Goal: Use online tool/utility: Utilize a website feature to perform a specific function

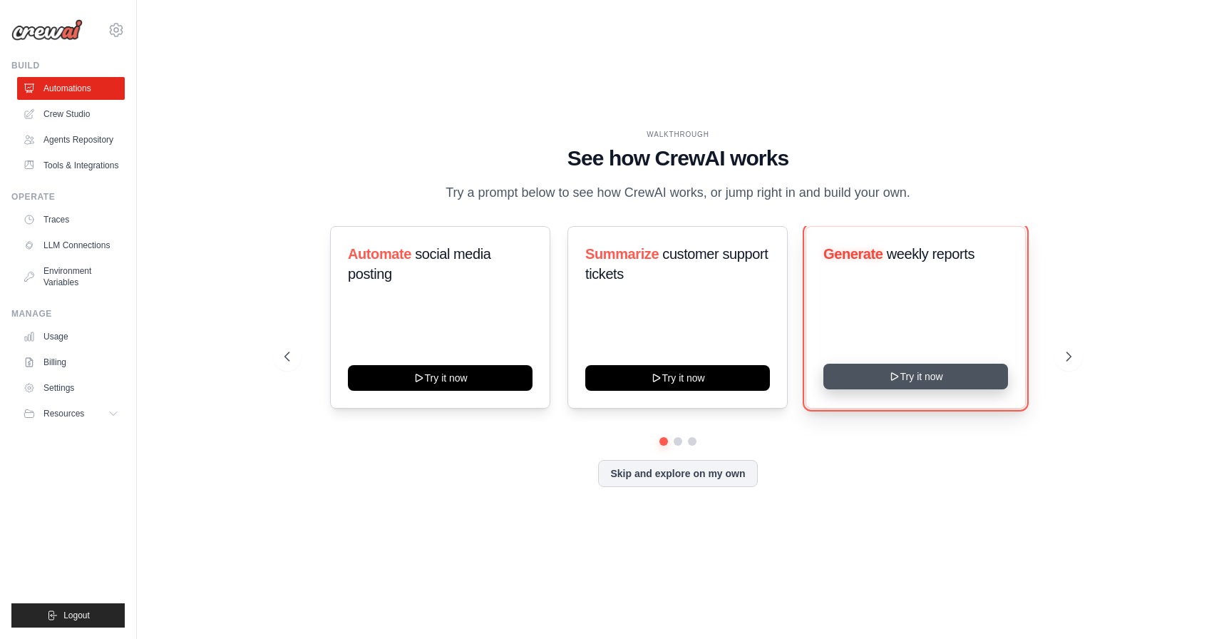
click at [883, 378] on button "Try it now" at bounding box center [915, 376] width 185 height 26
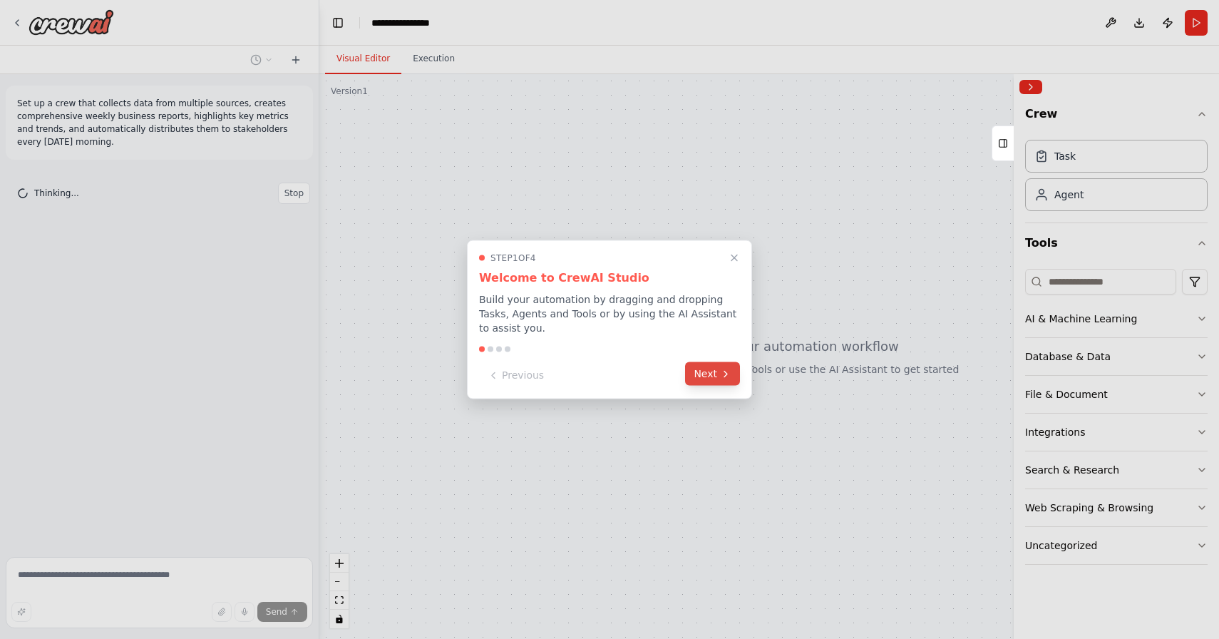
click at [704, 370] on button "Next" at bounding box center [712, 374] width 55 height 24
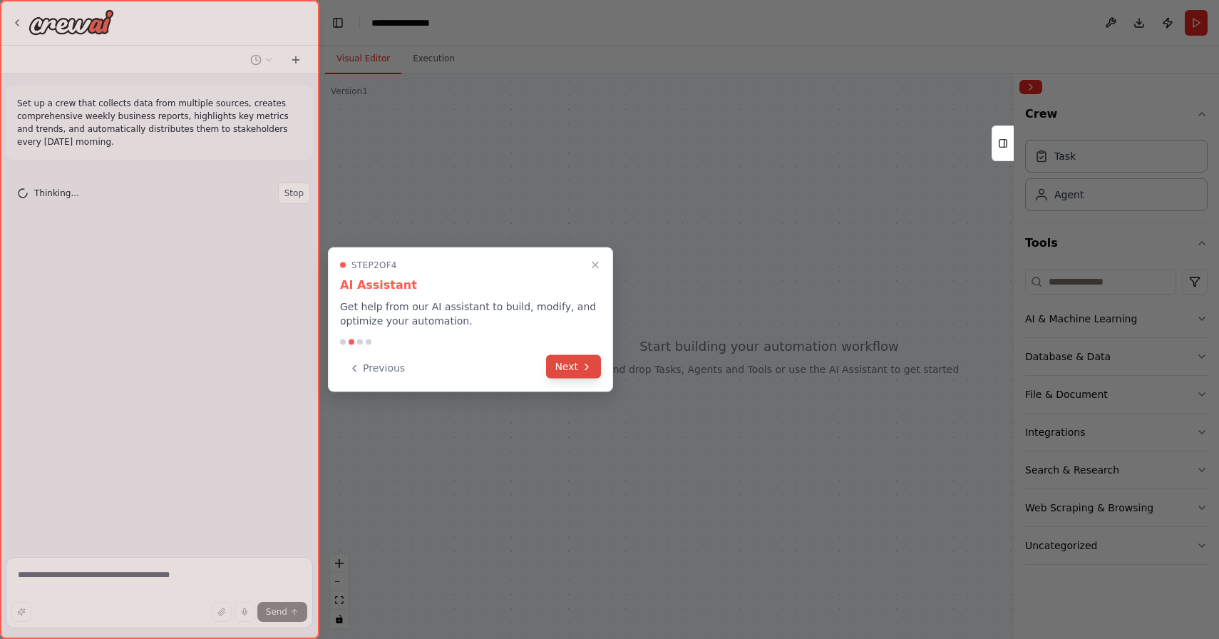
click at [574, 360] on button "Next" at bounding box center [573, 367] width 55 height 24
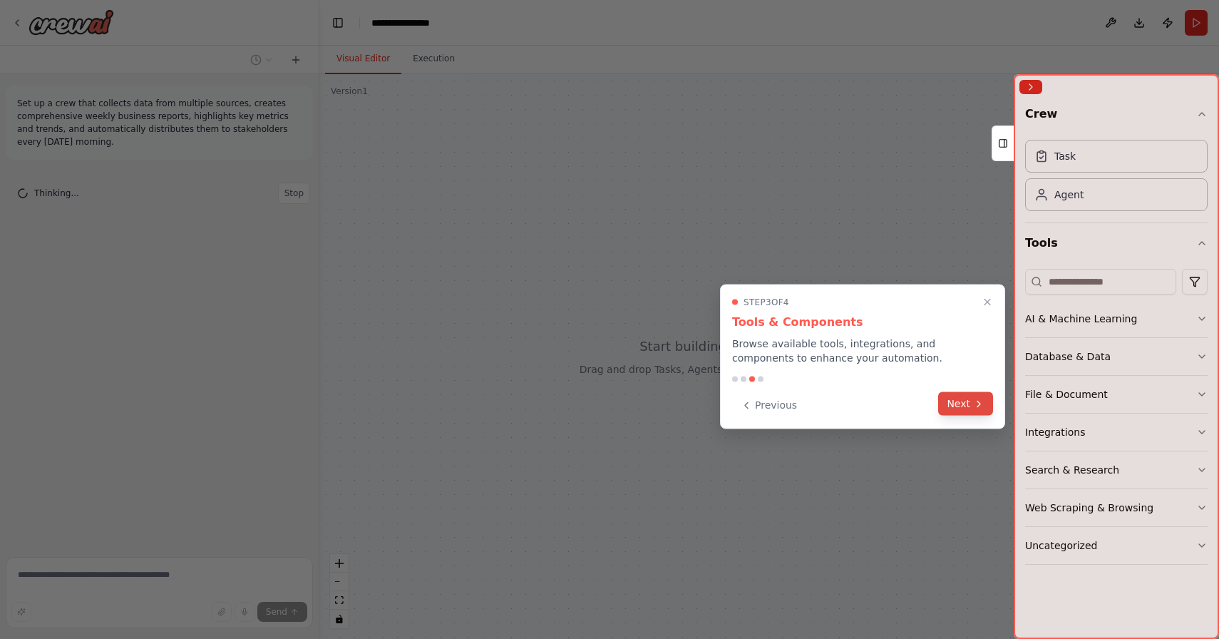
click at [944, 400] on button "Next" at bounding box center [965, 404] width 55 height 24
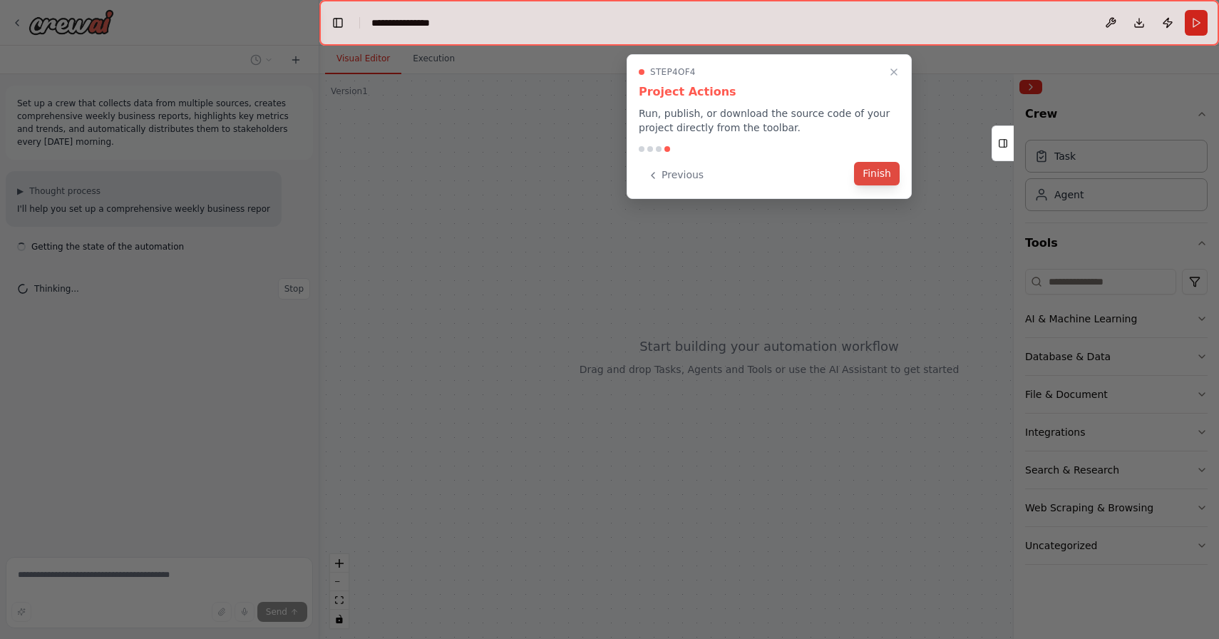
click at [870, 177] on button "Finish" at bounding box center [877, 174] width 46 height 24
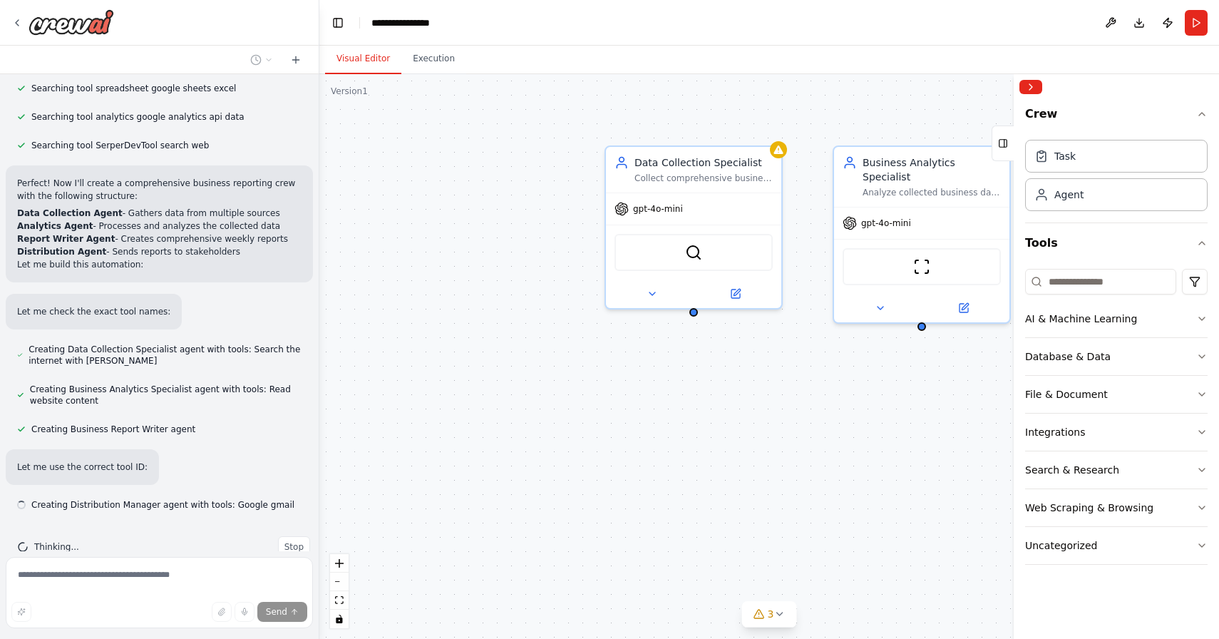
scroll to position [358, 0]
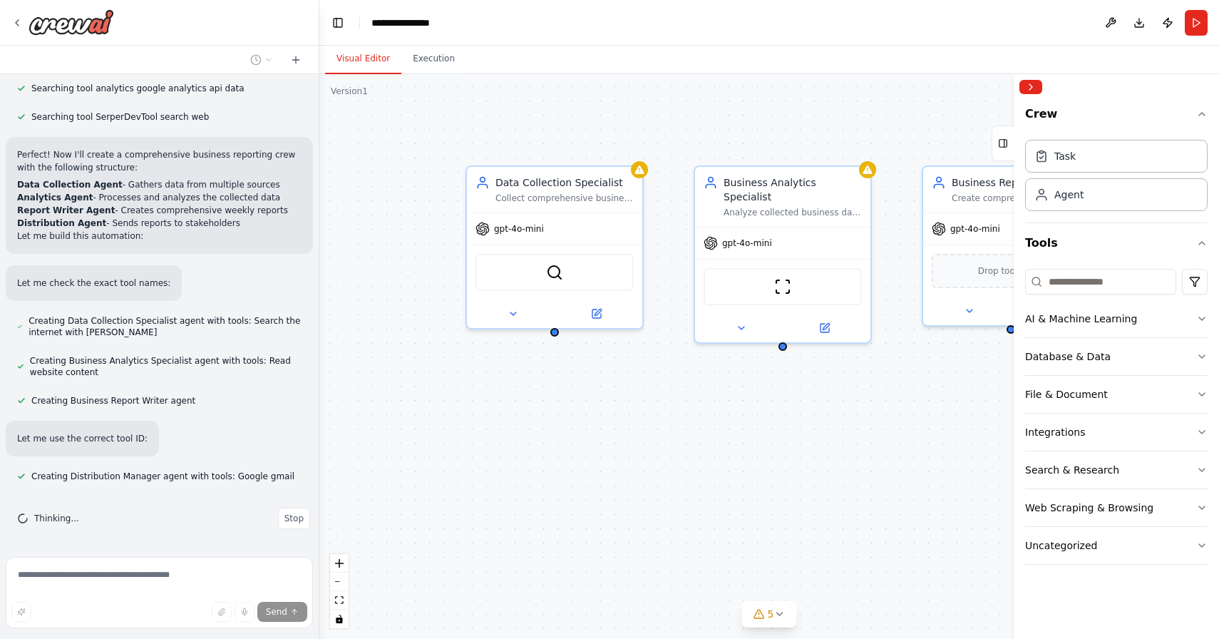
drag, startPoint x: 914, startPoint y: 443, endPoint x: 750, endPoint y: 467, distance: 164.9
click at [751, 467] on div "Data Collection Specialist Collect comprehensive business data from multiple so…" at bounding box center [768, 356] width 899 height 564
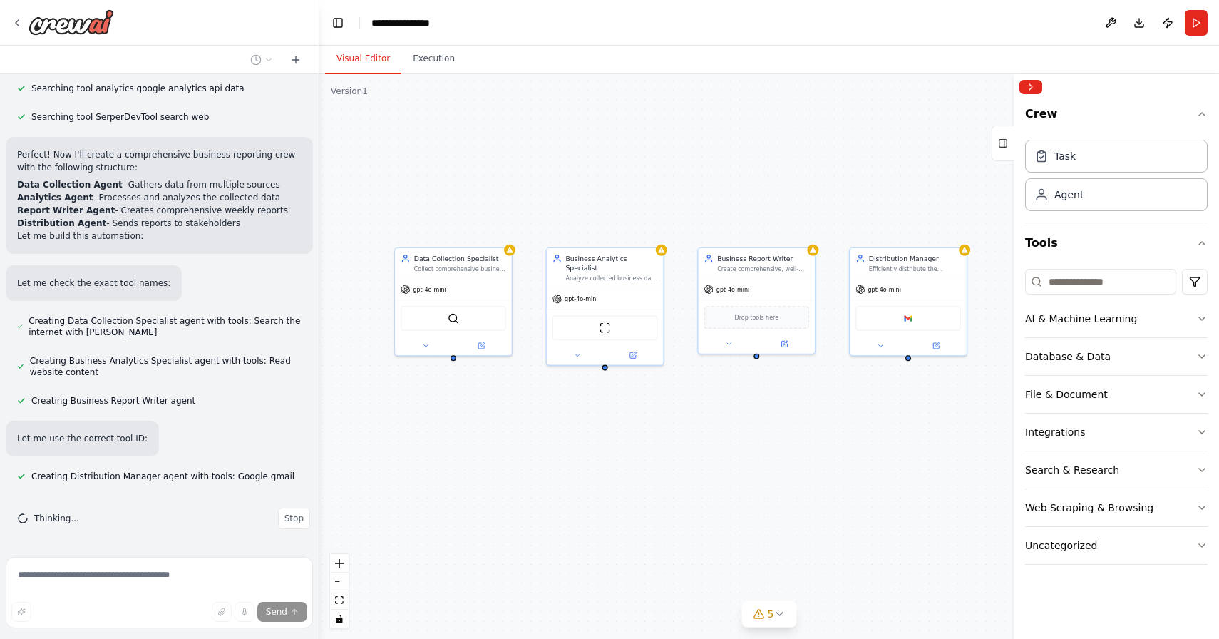
drag, startPoint x: 755, startPoint y: 398, endPoint x: 635, endPoint y: 392, distance: 120.6
click at [635, 392] on div "Data Collection Specialist Collect comprehensive business data from multiple so…" at bounding box center [768, 356] width 899 height 564
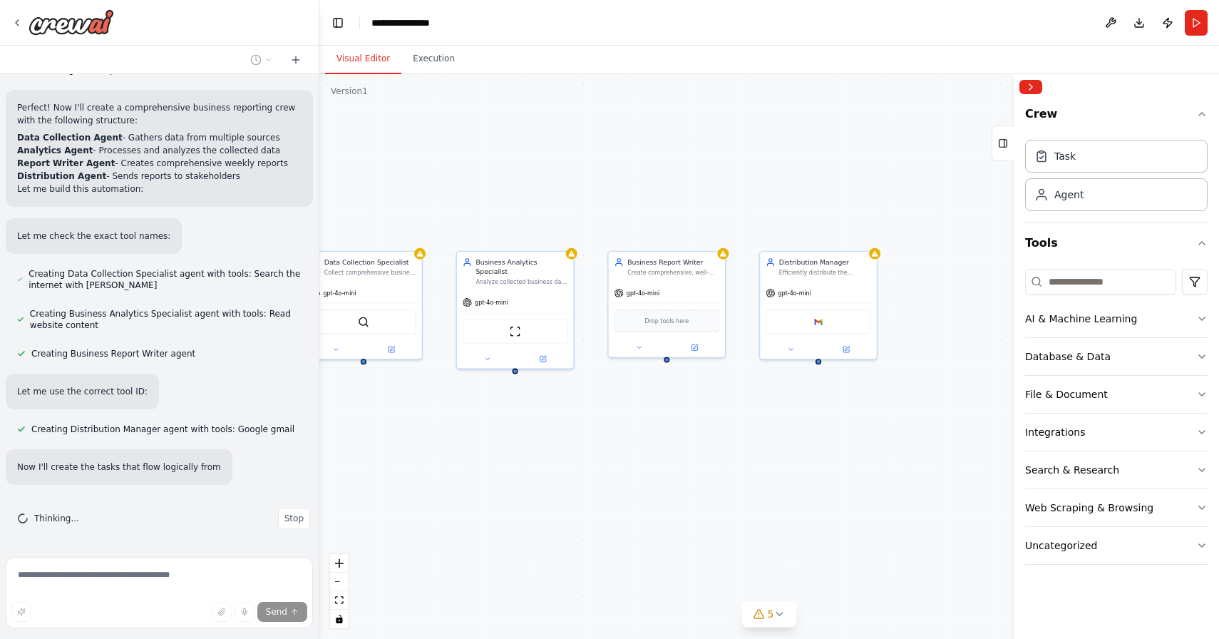
drag, startPoint x: 763, startPoint y: 388, endPoint x: 673, endPoint y: 391, distance: 90.6
click at [673, 391] on div "Data Collection Specialist Collect comprehensive business data from multiple so…" at bounding box center [768, 356] width 899 height 564
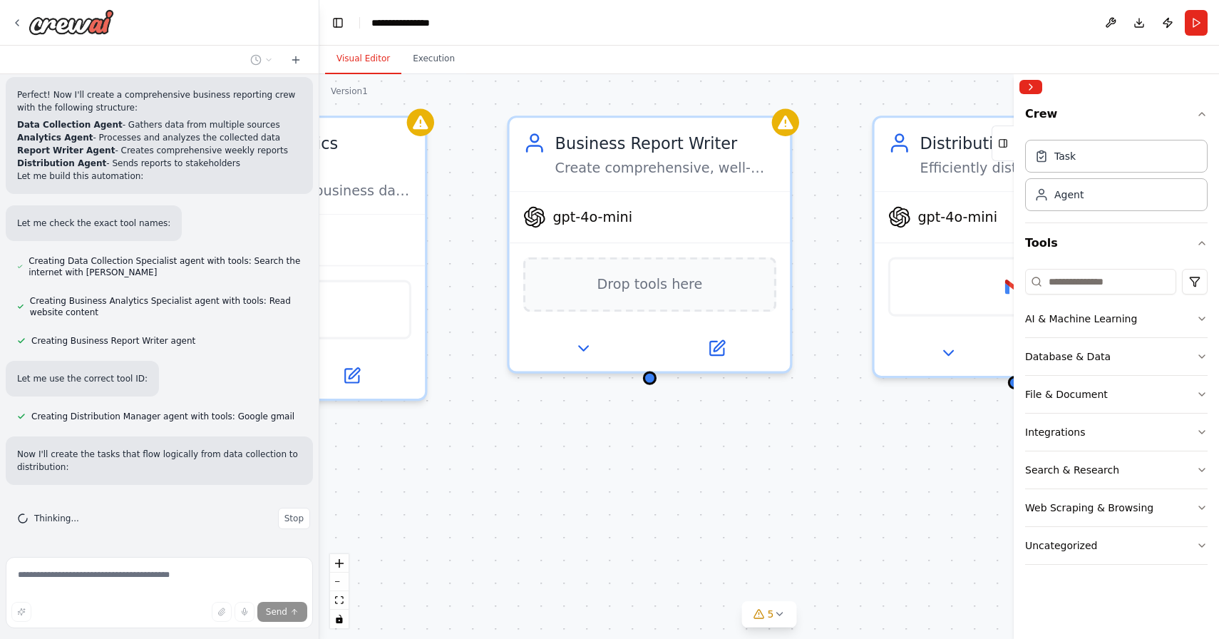
drag, startPoint x: 683, startPoint y: 319, endPoint x: 844, endPoint y: 304, distance: 162.5
click at [844, 304] on div "Data Collection Specialist Collect comprehensive business data from multiple so…" at bounding box center [768, 356] width 899 height 564
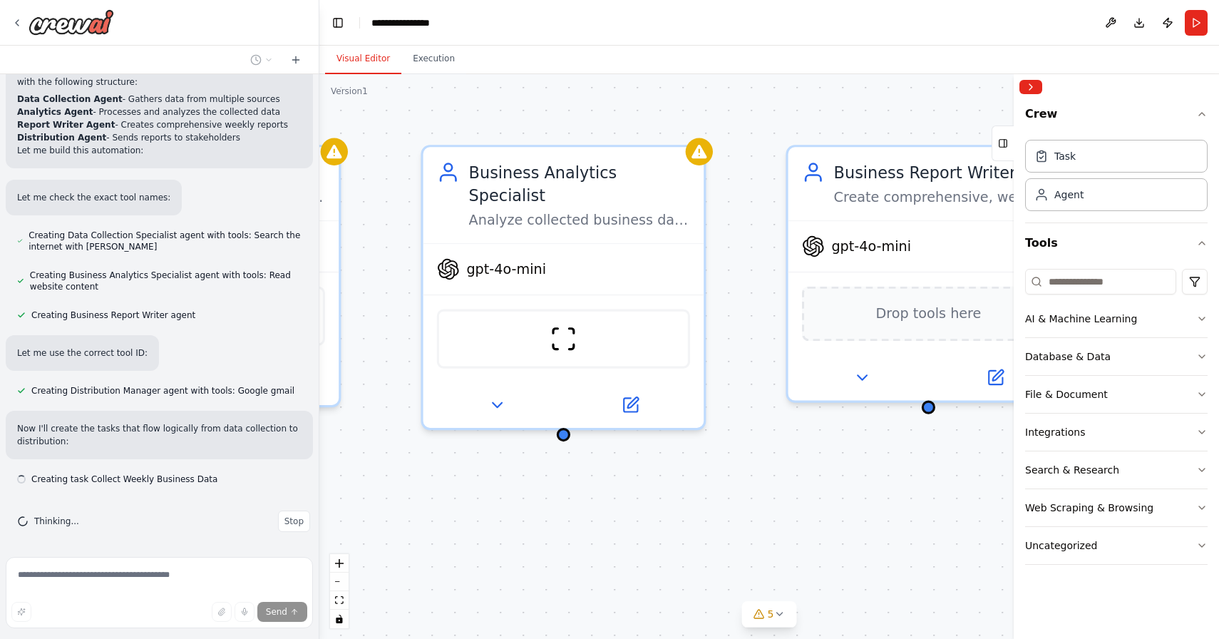
drag, startPoint x: 544, startPoint y: 319, endPoint x: 789, endPoint y: 342, distance: 245.5
click at [803, 350] on div "Data Collection Specialist Collect comprehensive business data from multiple so…" at bounding box center [768, 356] width 899 height 564
